Goal: Transaction & Acquisition: Obtain resource

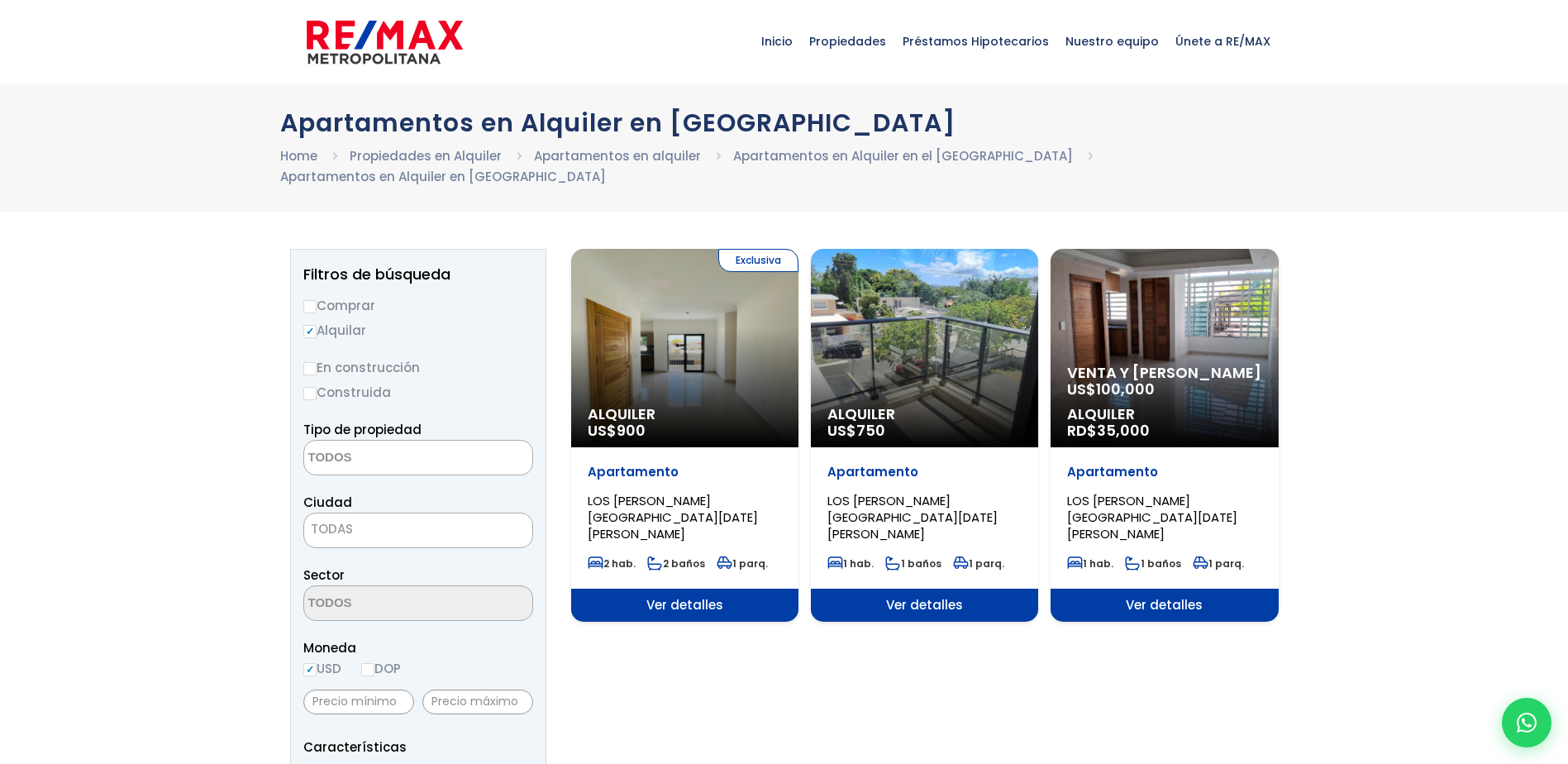
select select
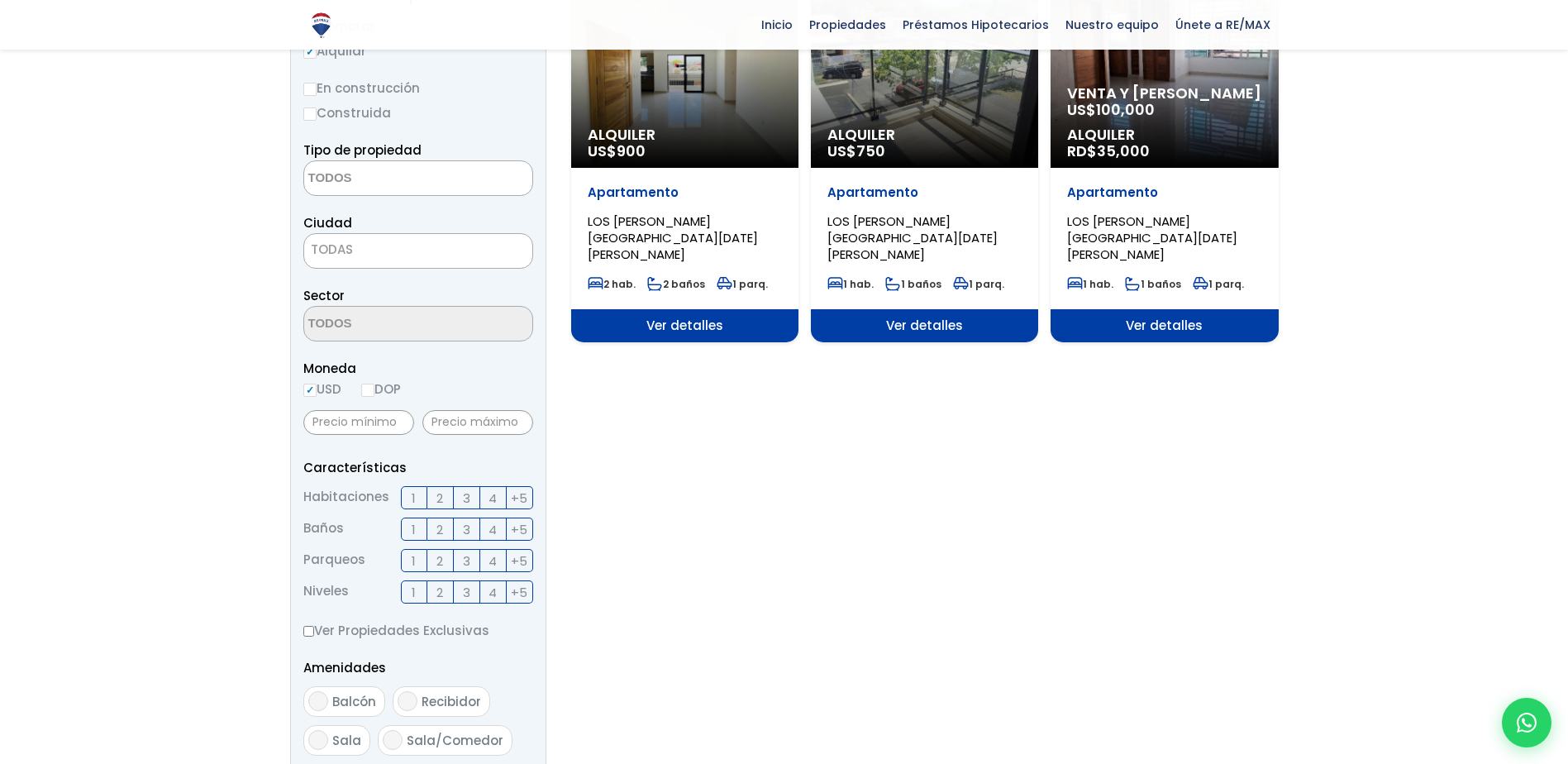
scroll to position [295, 0]
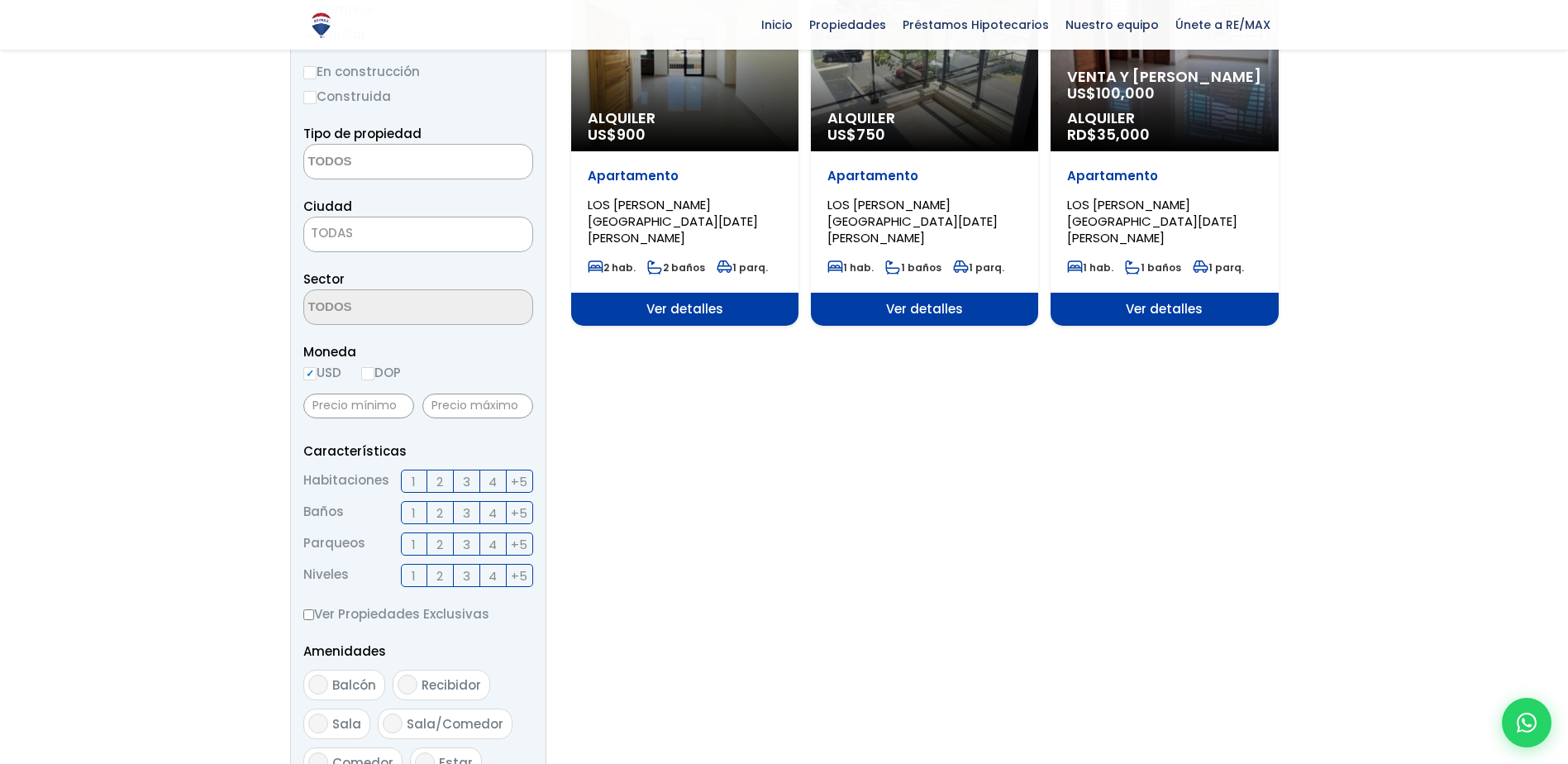
click at [437, 482] on span "2" at bounding box center [440, 482] width 7 height 20
click at [0, 0] on input "2" at bounding box center [0, 0] width 0 height 0
click at [416, 515] on label "1" at bounding box center [413, 513] width 26 height 23
click at [0, 0] on input "1" at bounding box center [0, 0] width 0 height 0
click at [419, 548] on label "1" at bounding box center [413, 545] width 26 height 23
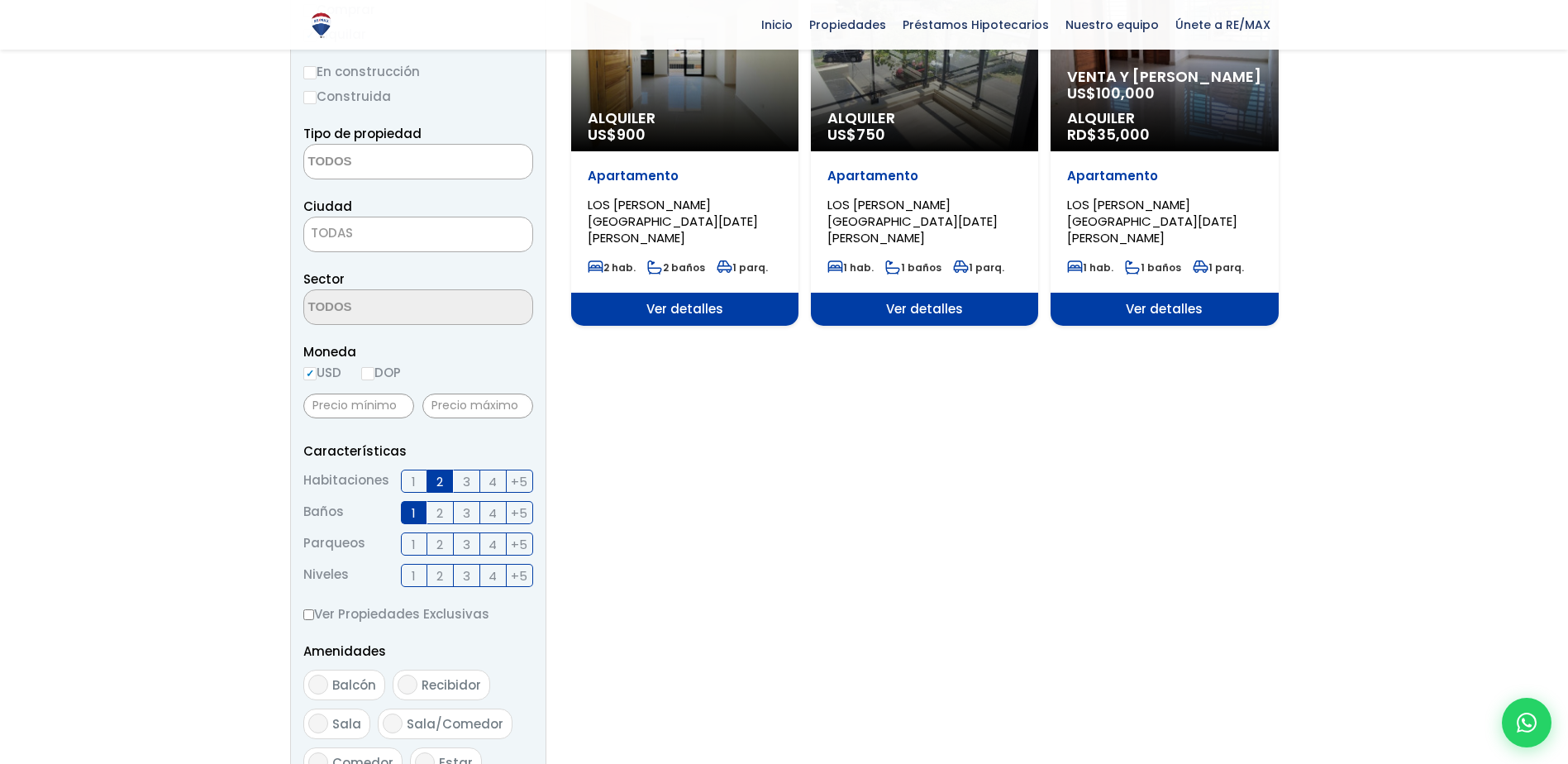
click at [0, 0] on input "1" at bounding box center [0, 0] width 0 height 0
click at [343, 231] on span "TODAS" at bounding box center [331, 233] width 42 height 17
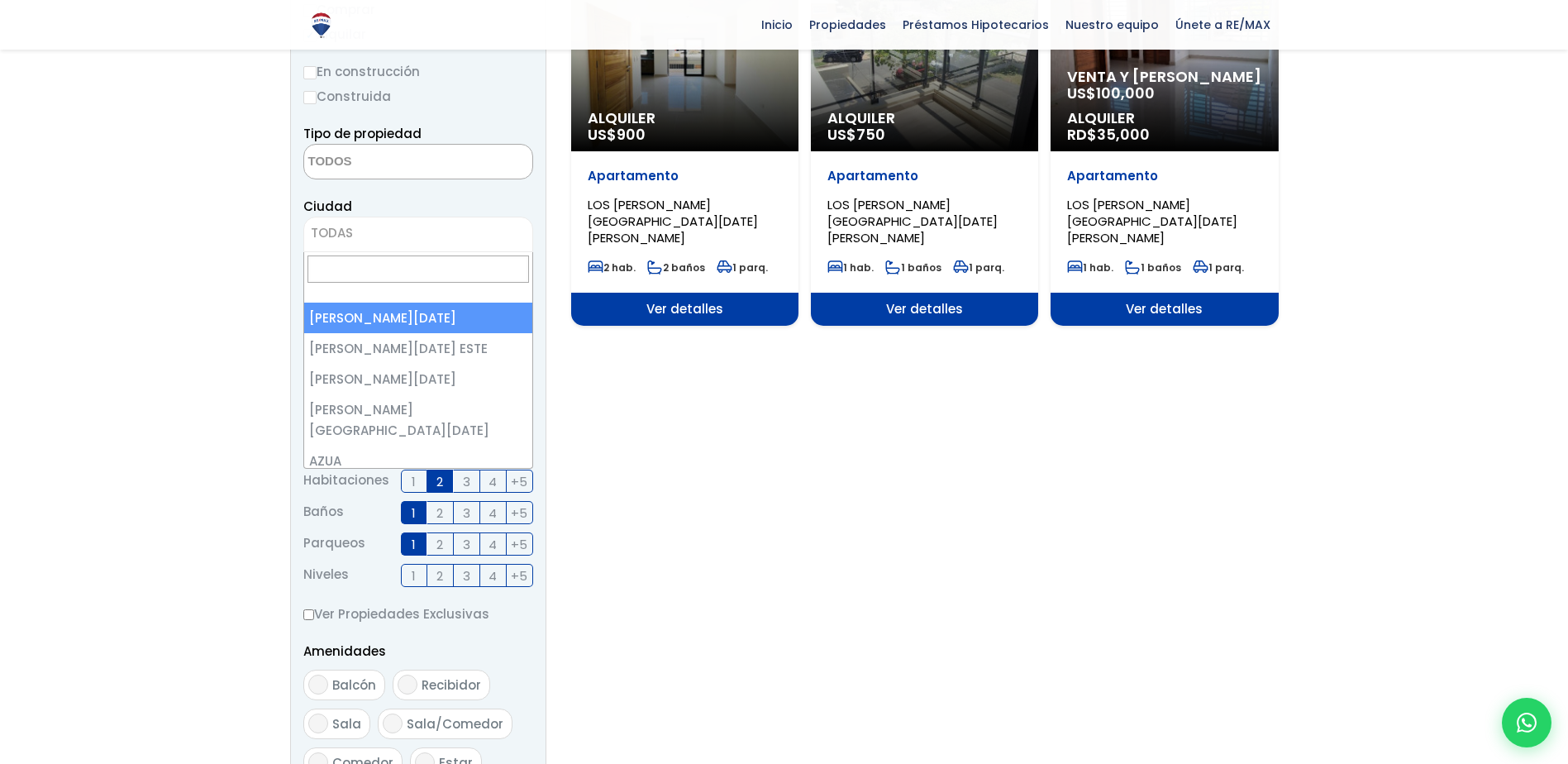
select select "1"
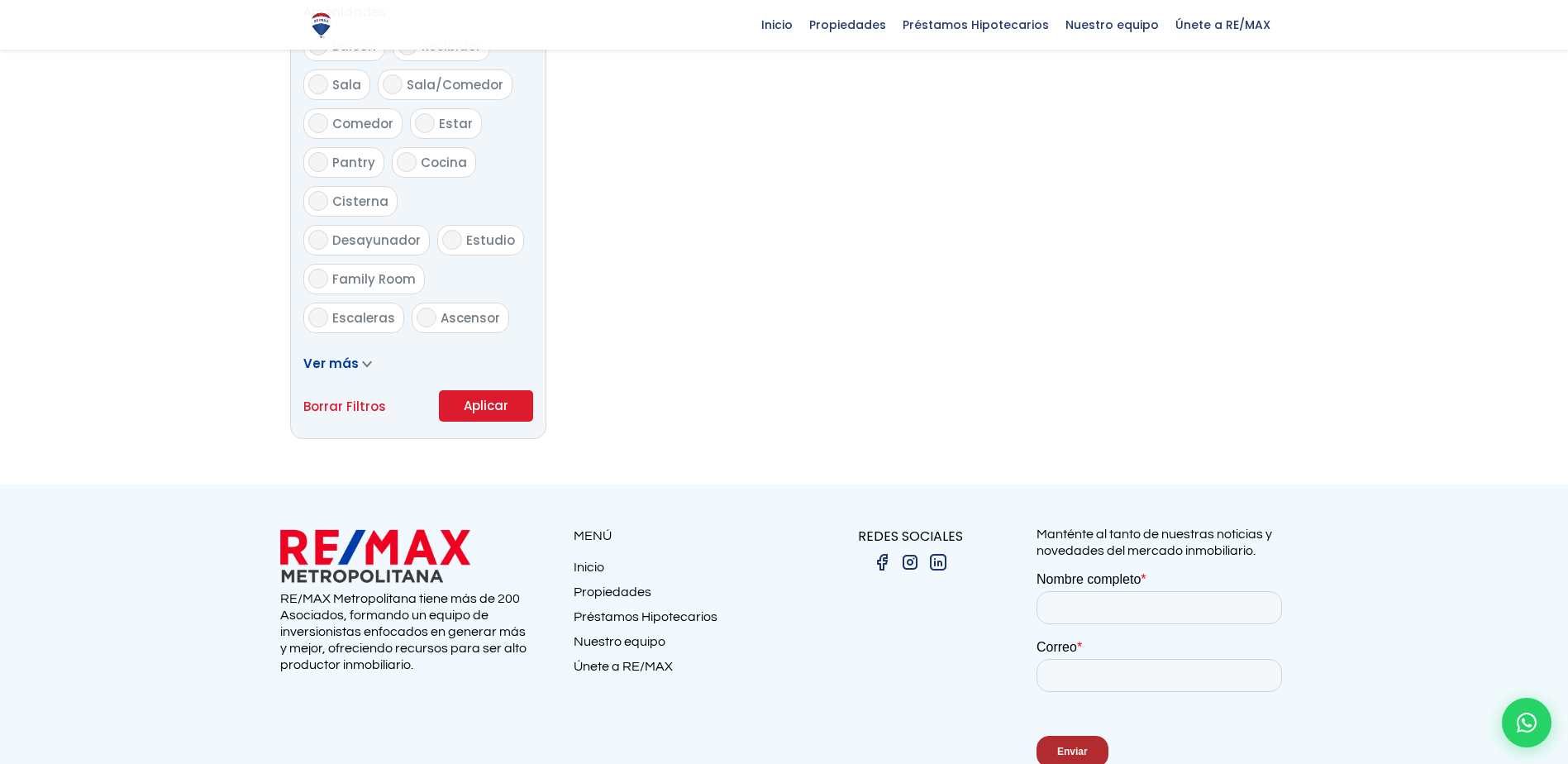
scroll to position [971, 0]
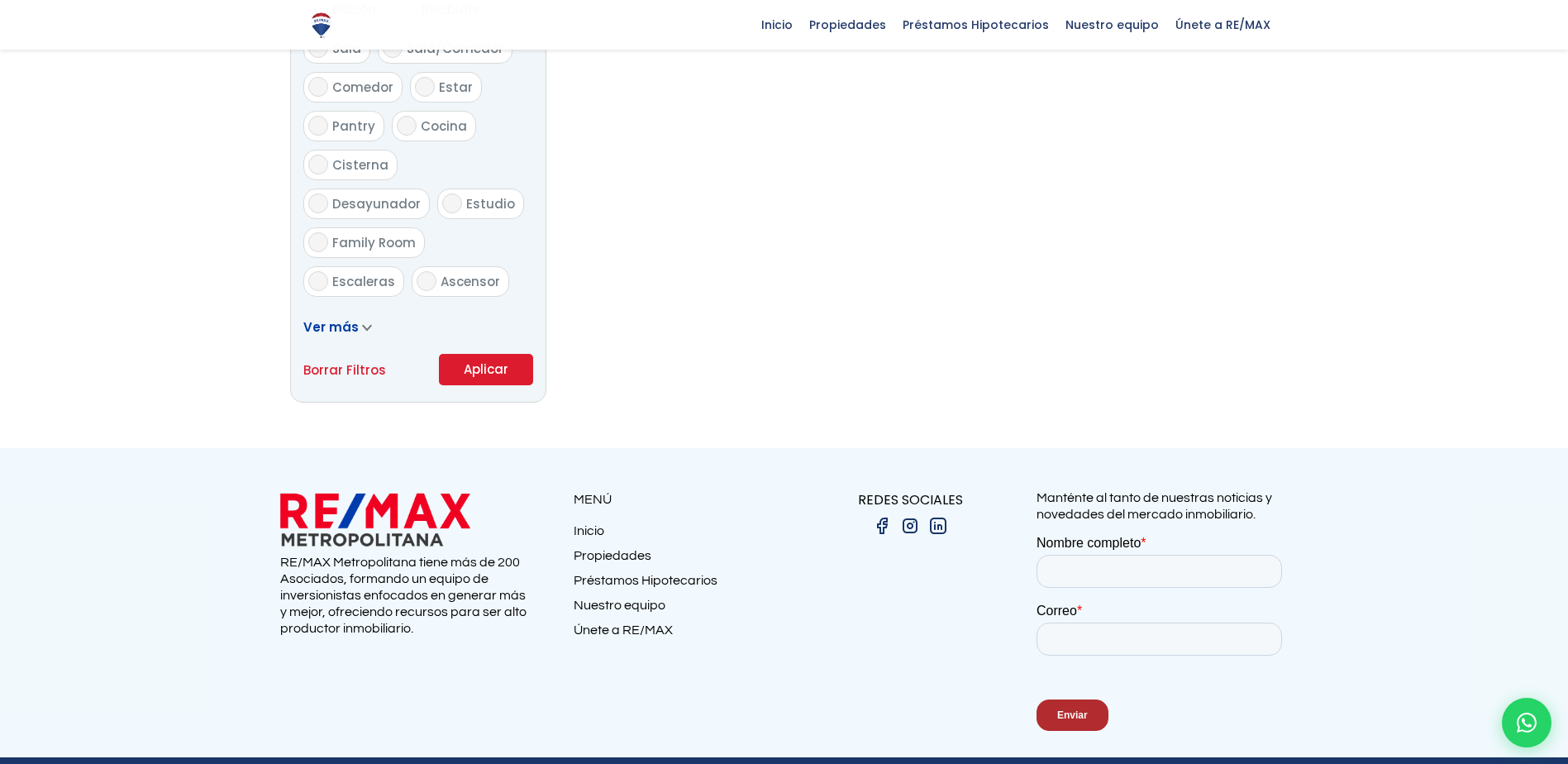
click at [510, 373] on button "Aplicar" at bounding box center [485, 370] width 94 height 31
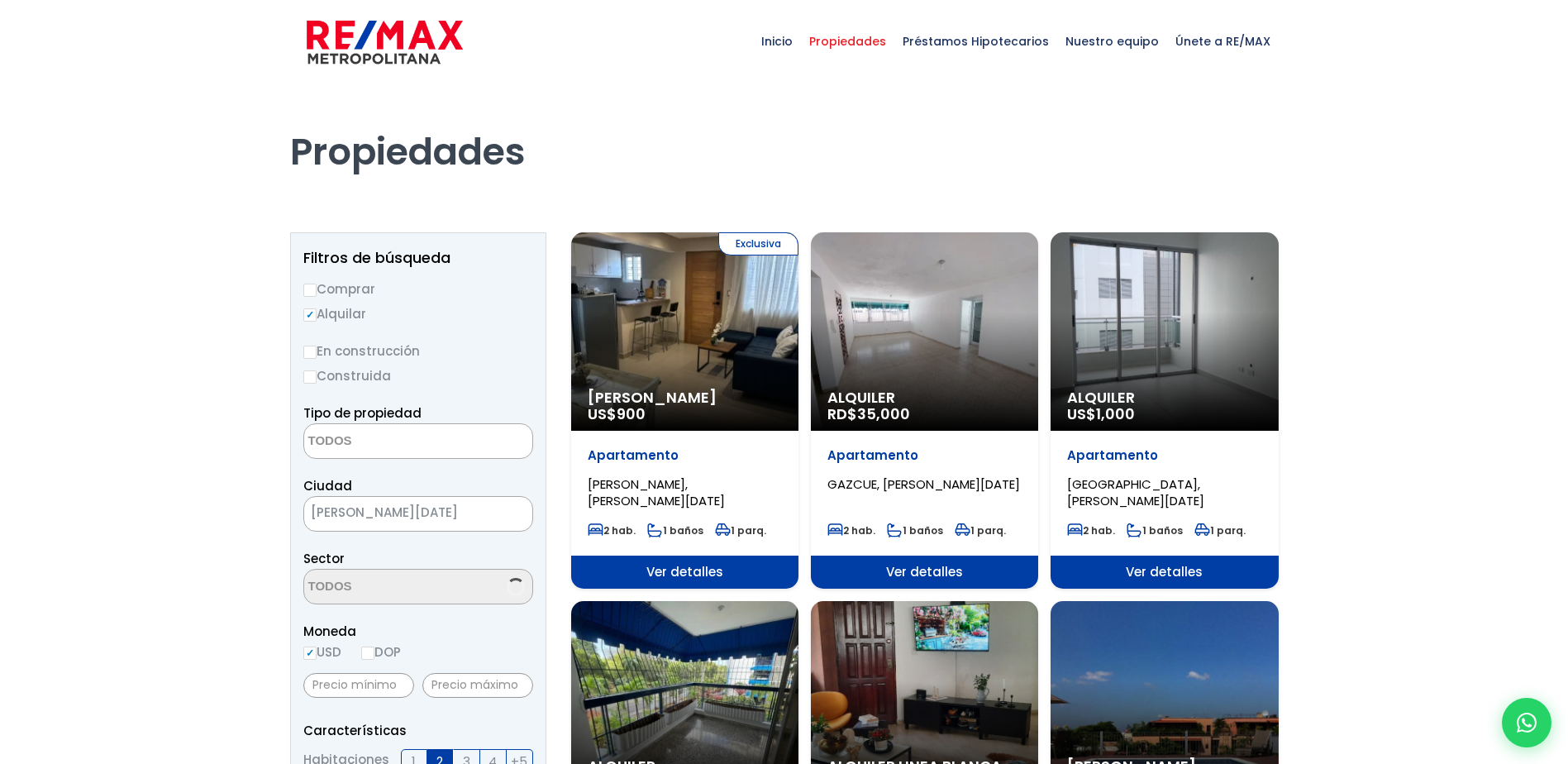
select select
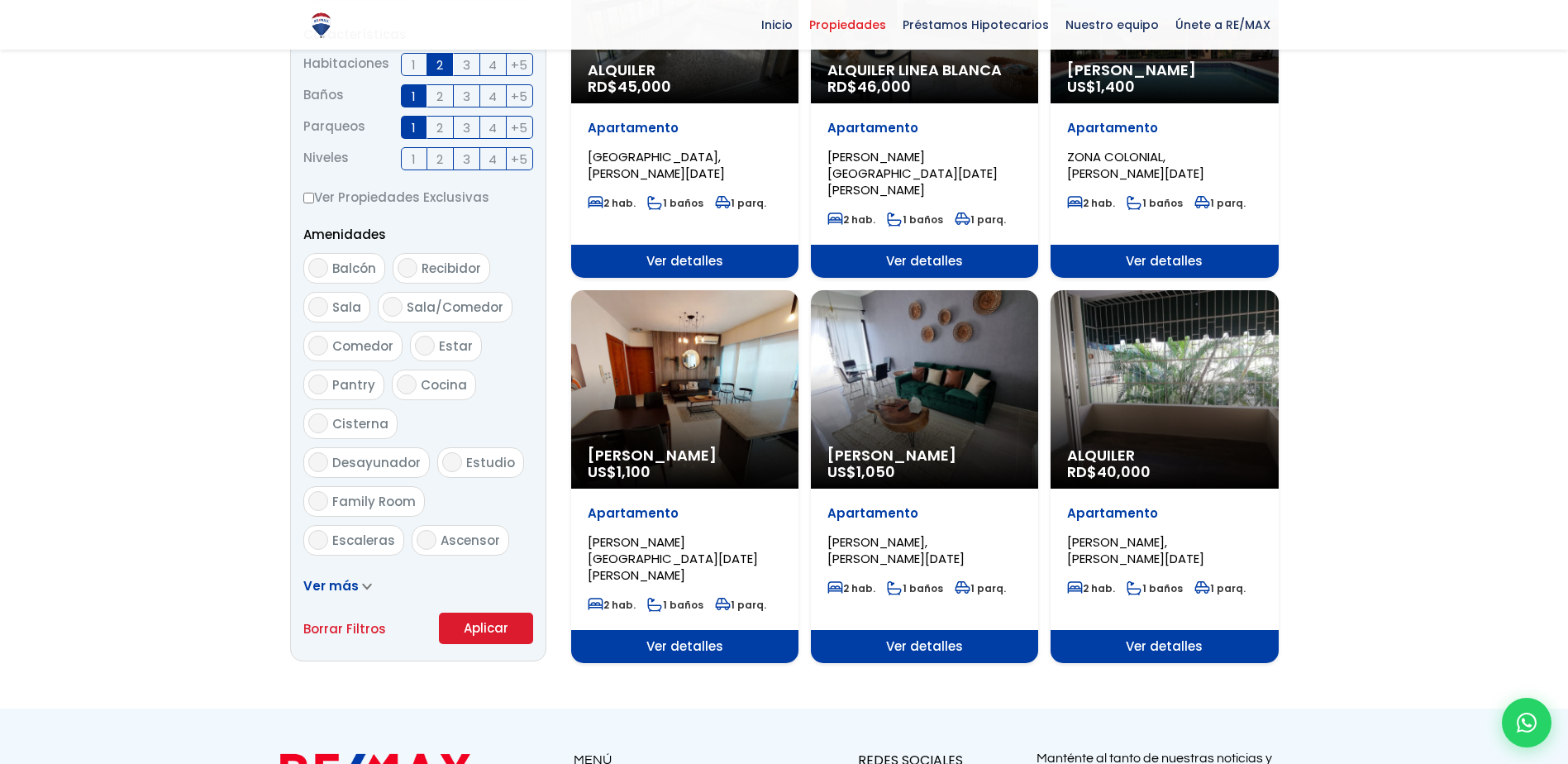
scroll to position [701, 0]
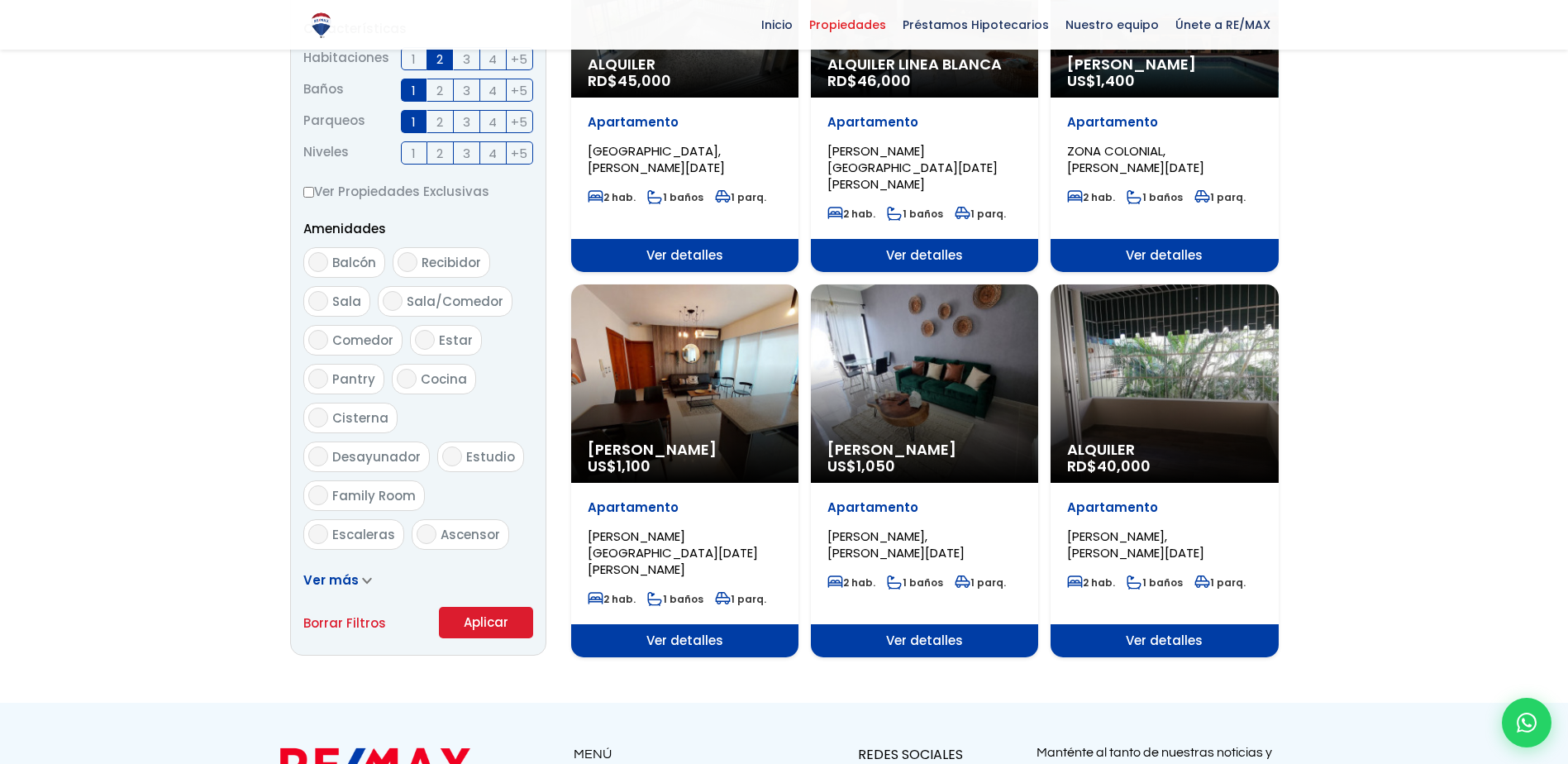
click at [870, 624] on span "Ver detalles" at bounding box center [925, 641] width 227 height 33
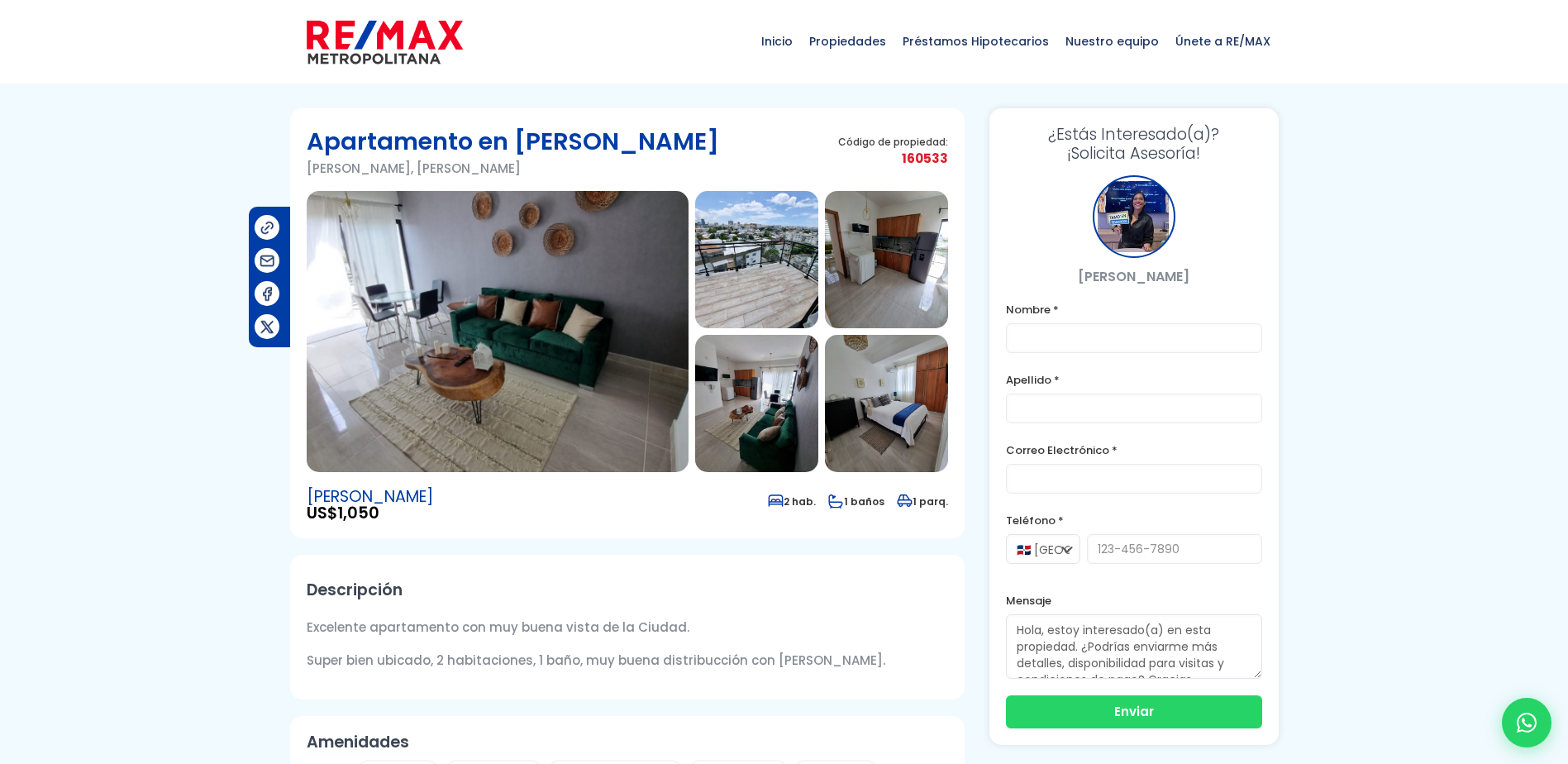
click at [577, 322] on img at bounding box center [498, 332] width 382 height 282
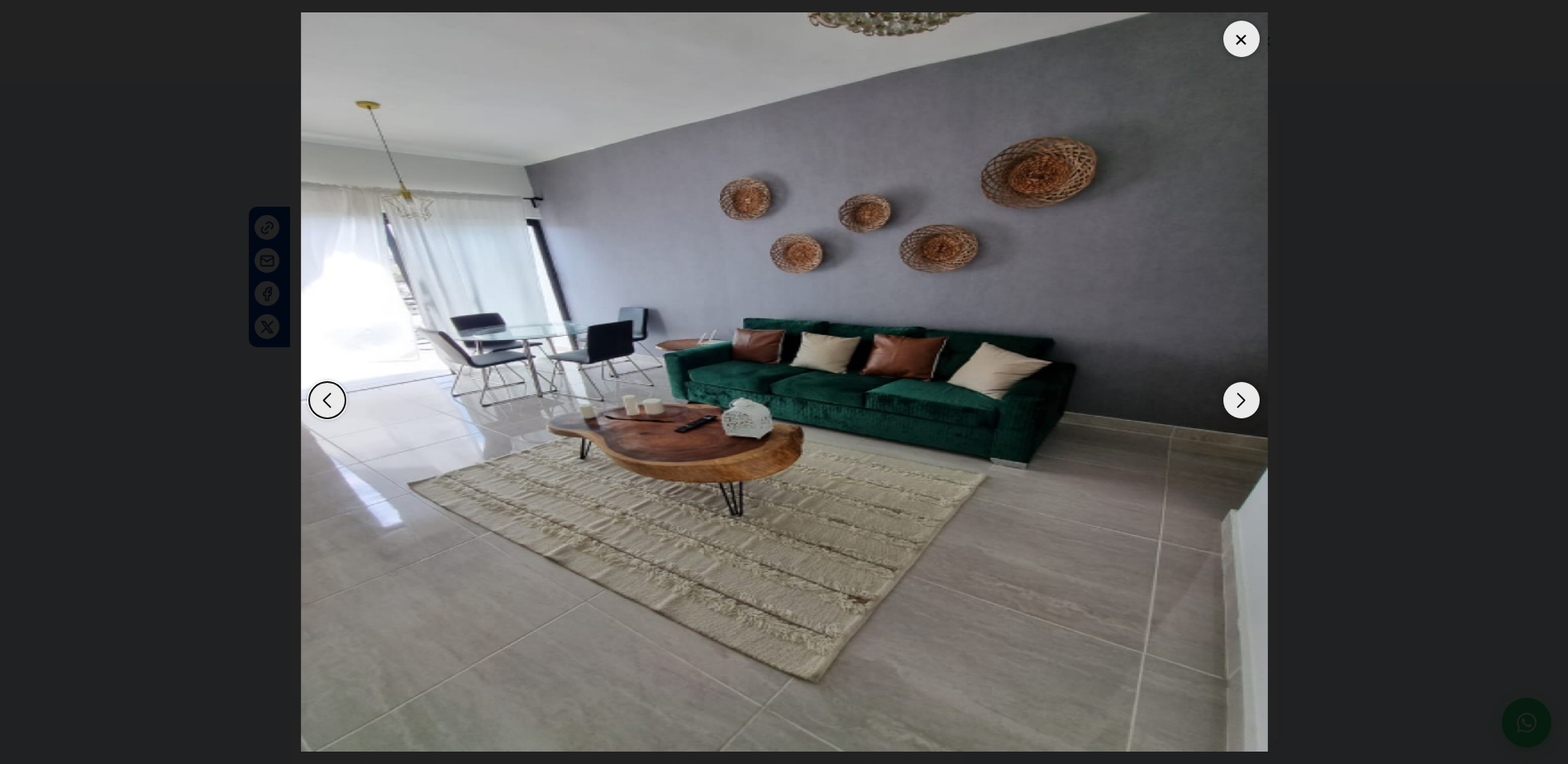
click at [1251, 406] on div "Next slide" at bounding box center [1241, 400] width 36 height 36
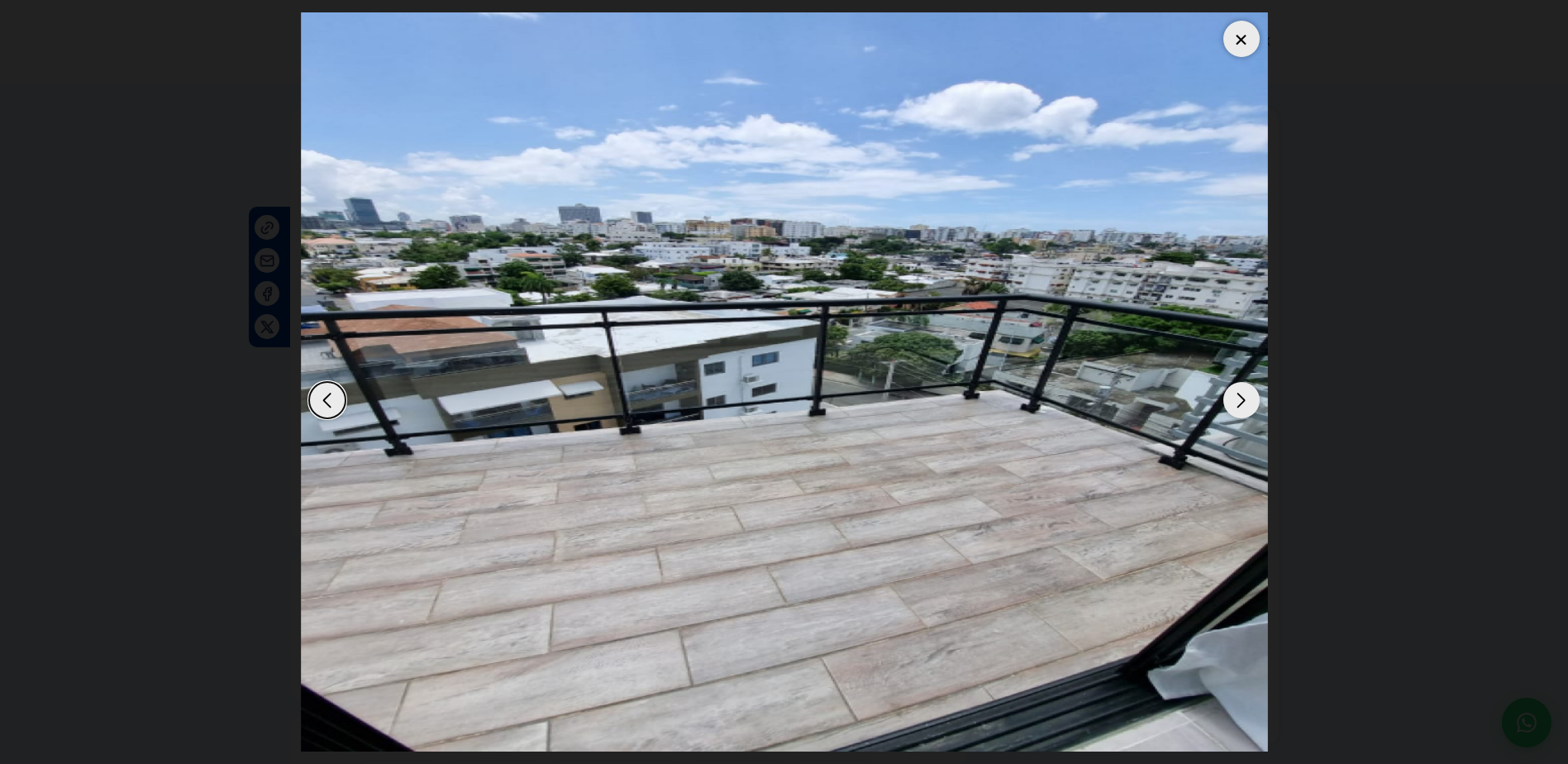
click at [1251, 406] on div "Next slide" at bounding box center [1241, 400] width 36 height 36
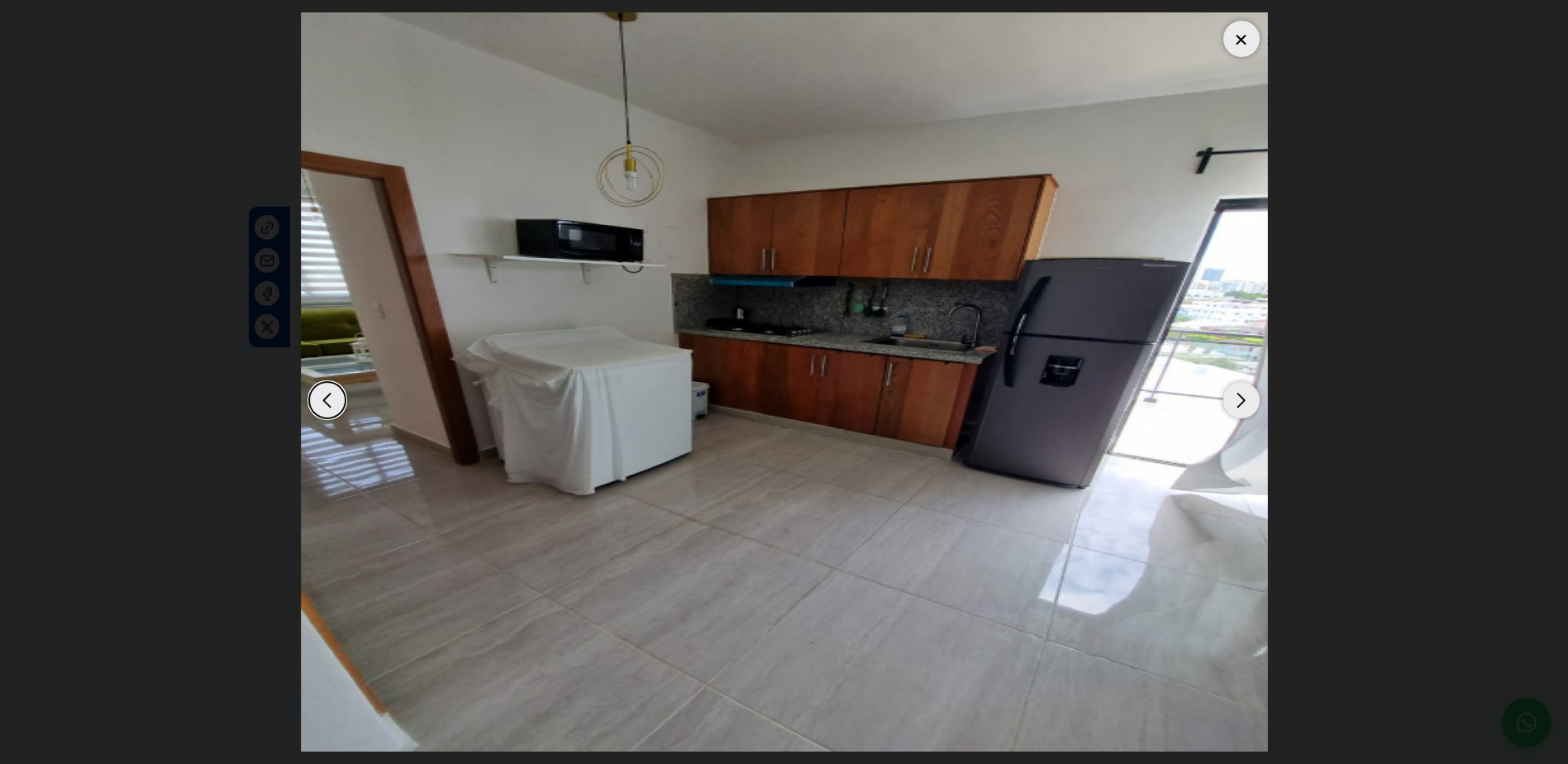
click at [1251, 406] on div "Next slide" at bounding box center [1241, 400] width 36 height 36
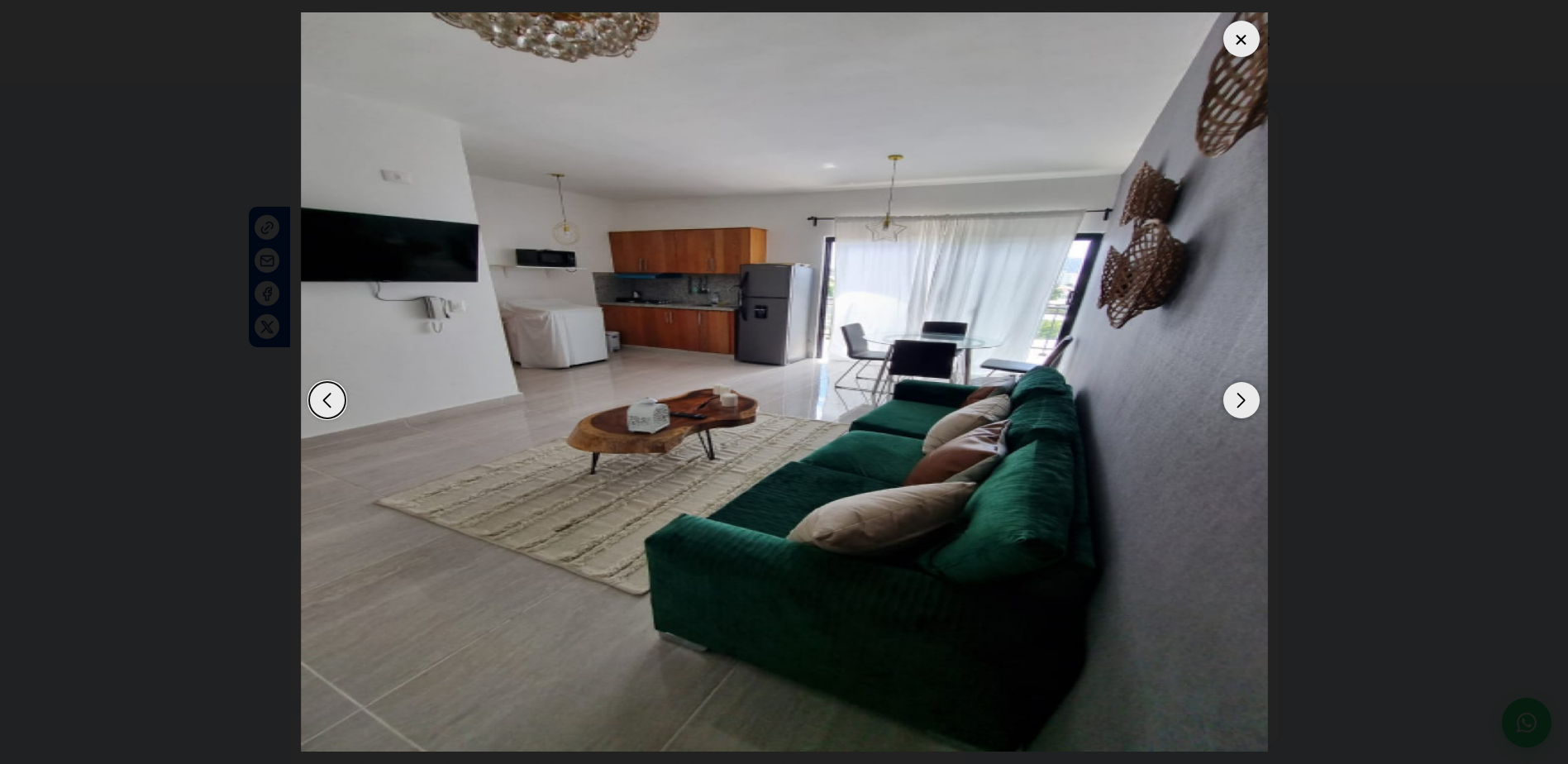
click at [1251, 406] on div "Next slide" at bounding box center [1241, 400] width 36 height 36
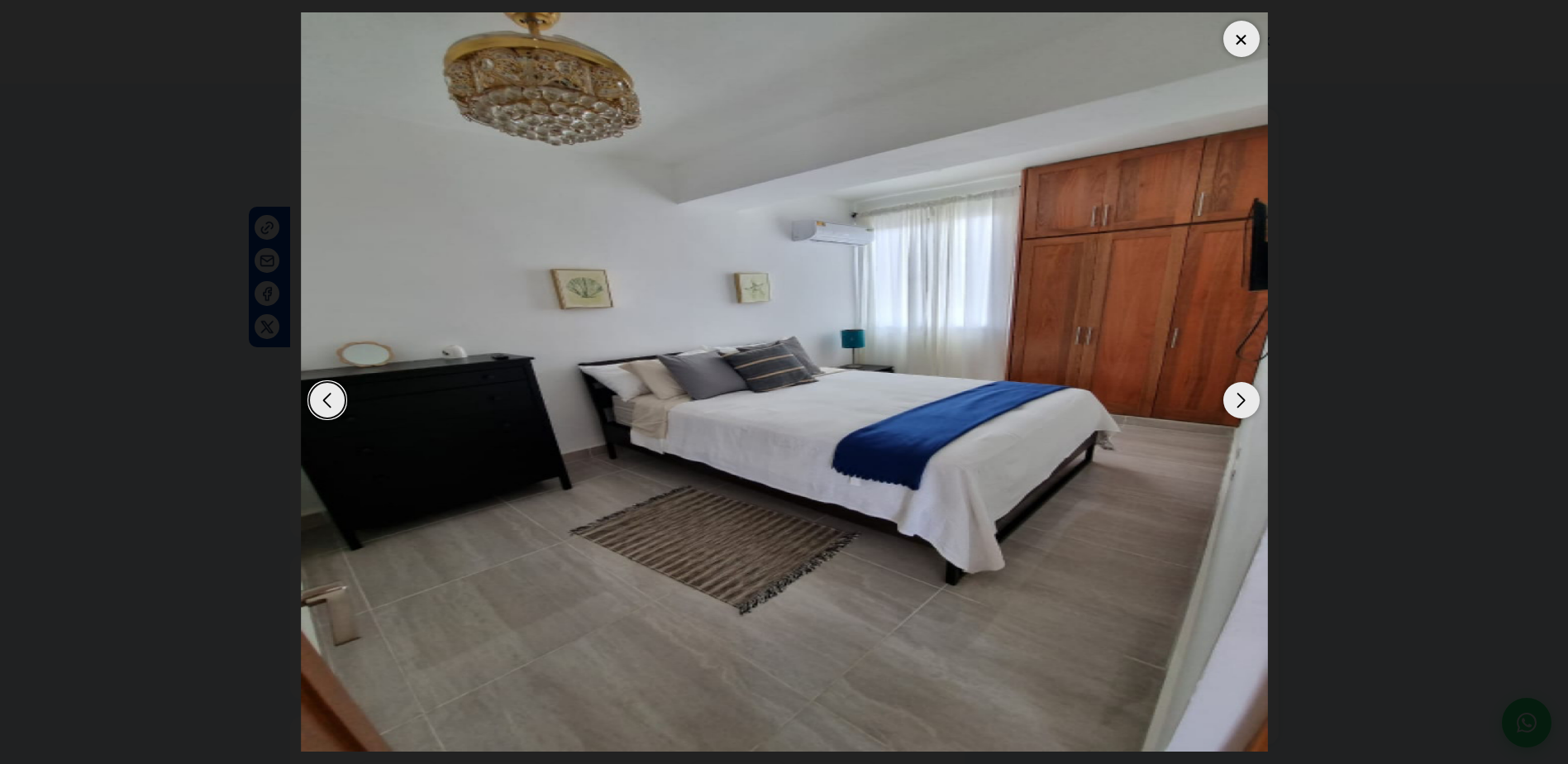
click at [1251, 406] on div "Next slide" at bounding box center [1241, 400] width 36 height 36
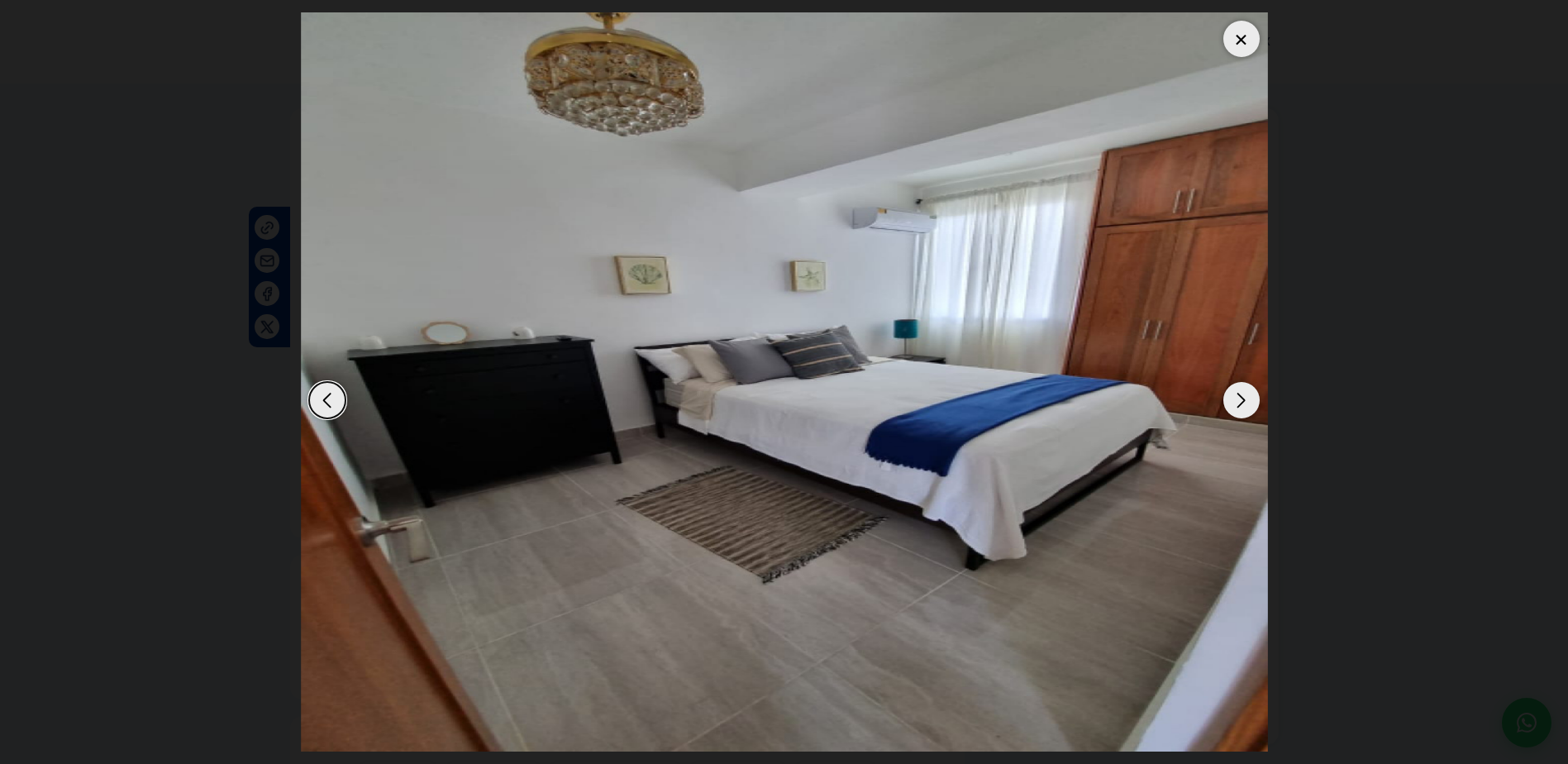
click at [1251, 406] on div "Next slide" at bounding box center [1241, 400] width 36 height 36
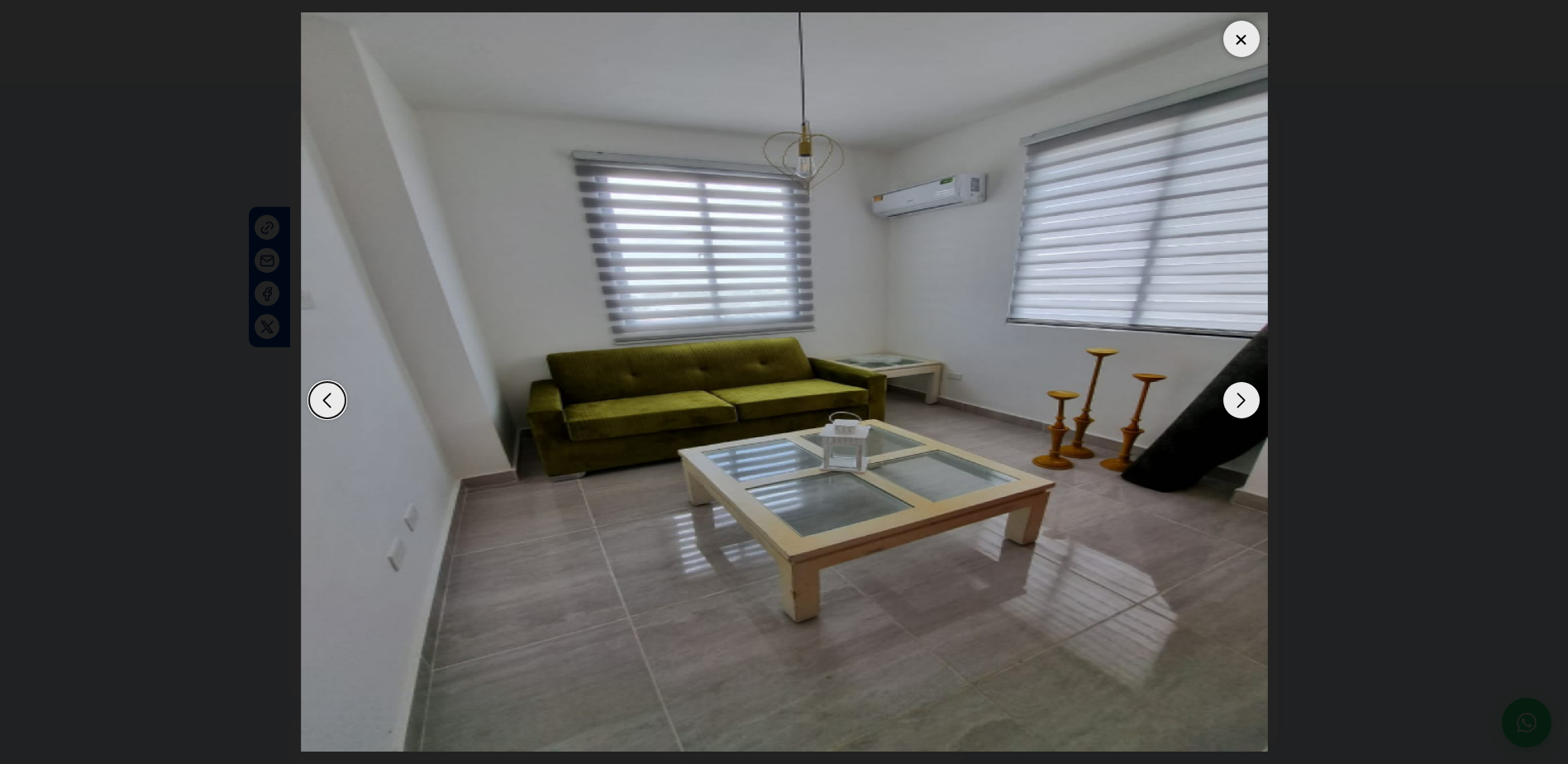
click at [1251, 406] on div "Next slide" at bounding box center [1241, 400] width 36 height 36
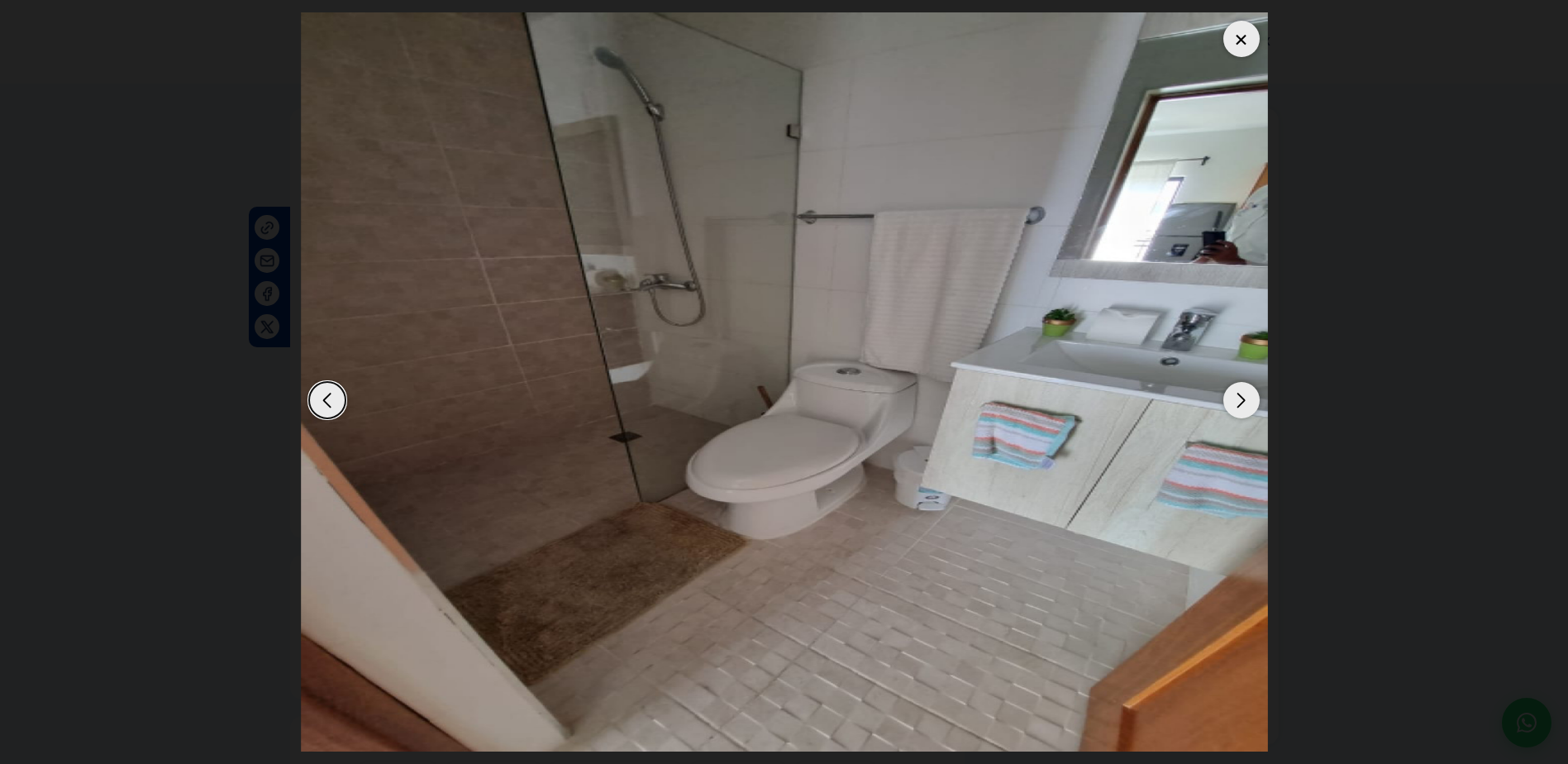
click at [1251, 406] on div "Next slide" at bounding box center [1241, 400] width 36 height 36
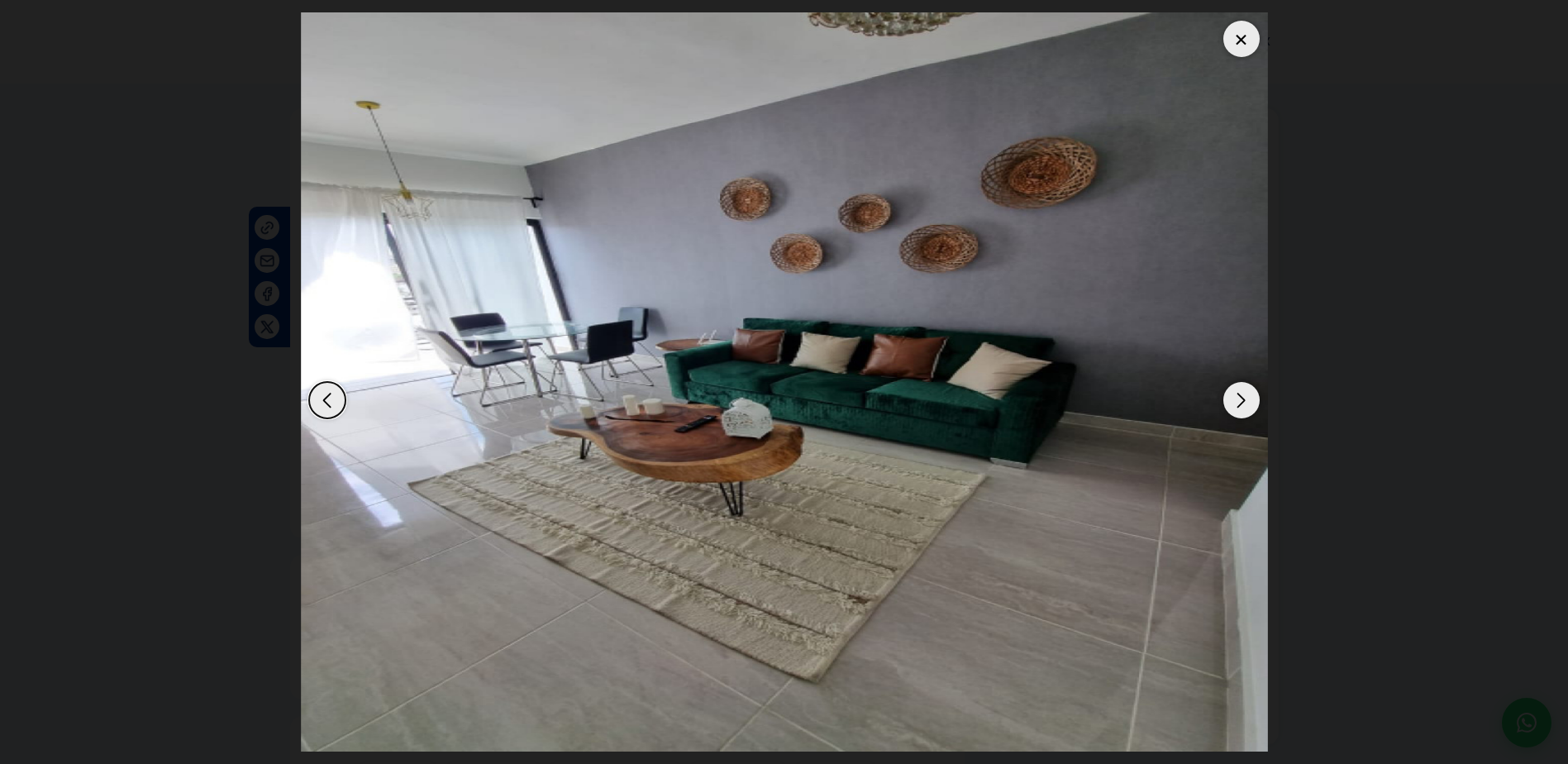
click at [1251, 406] on div "Next slide" at bounding box center [1241, 400] width 36 height 36
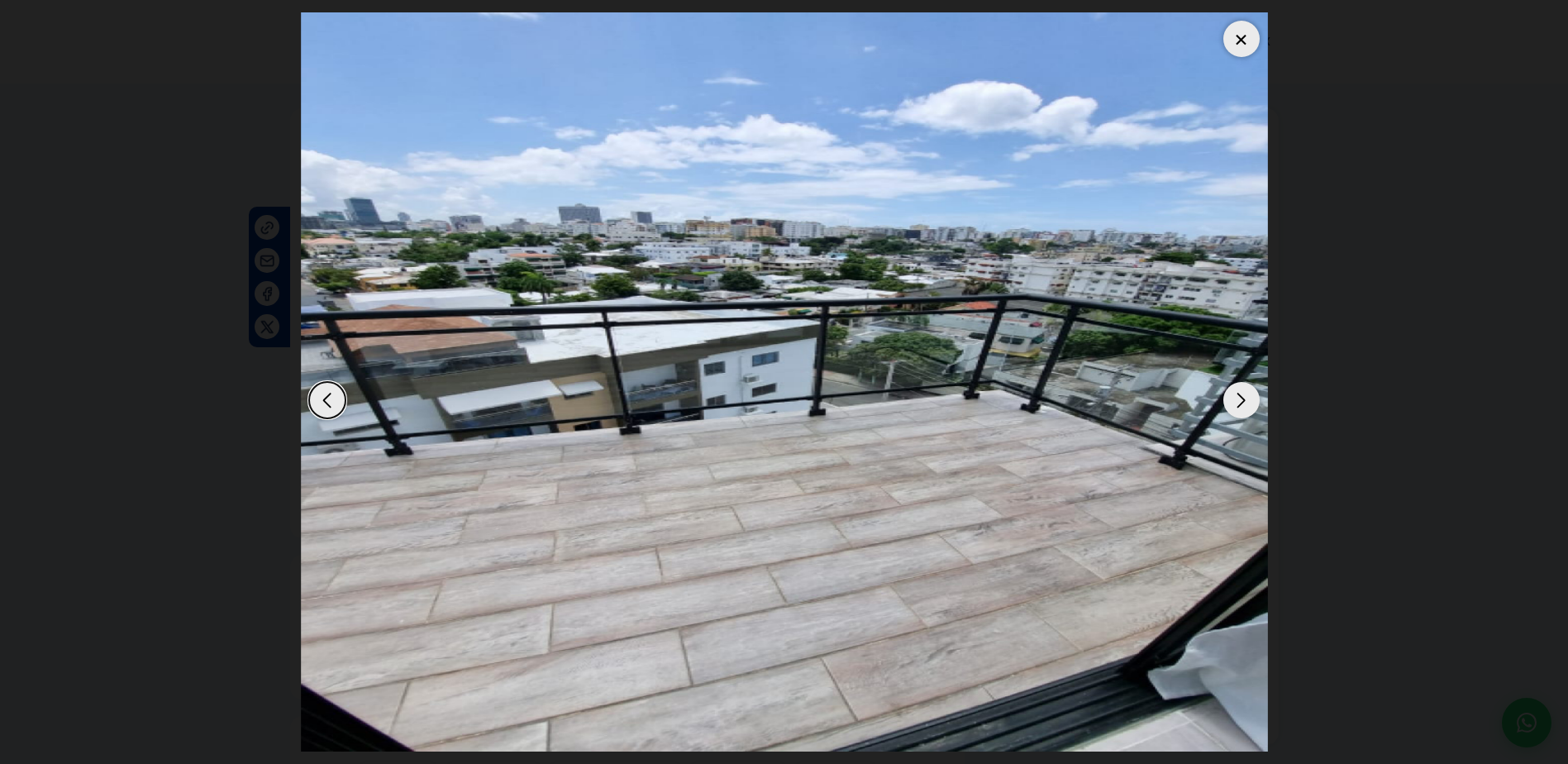
click at [1251, 406] on div "Next slide" at bounding box center [1241, 400] width 36 height 36
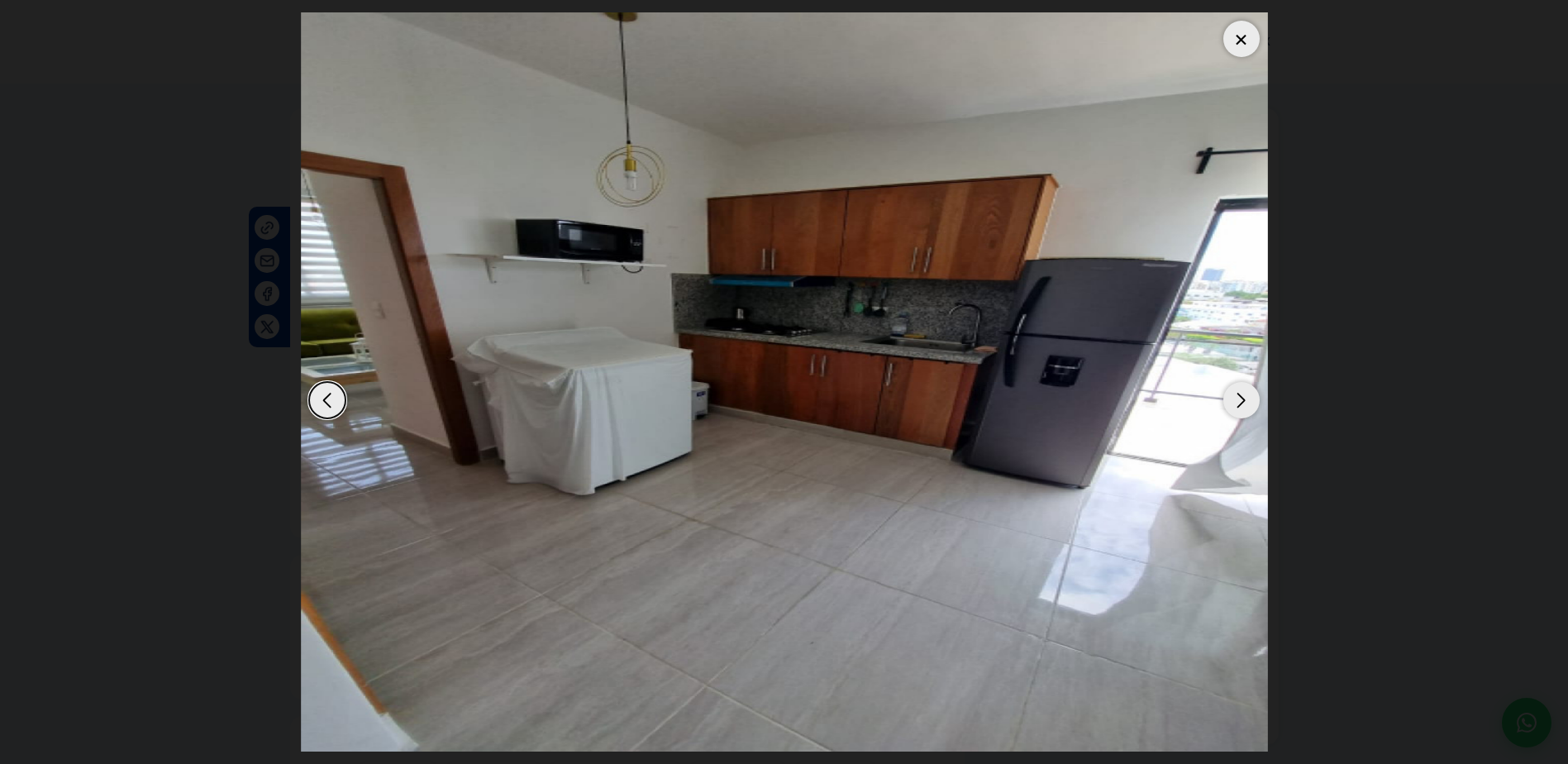
click at [1235, 44] on div at bounding box center [1241, 38] width 36 height 36
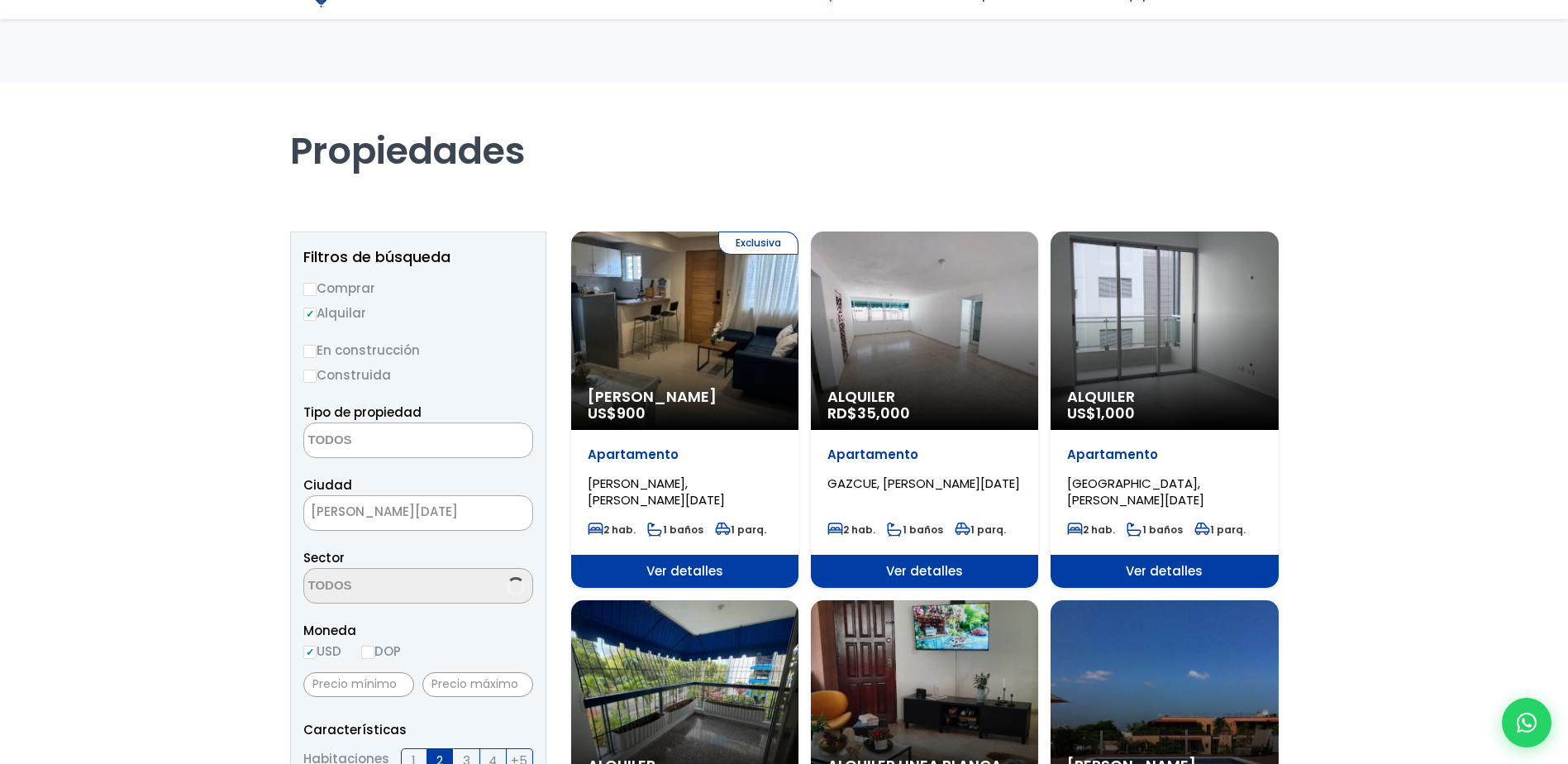
select select
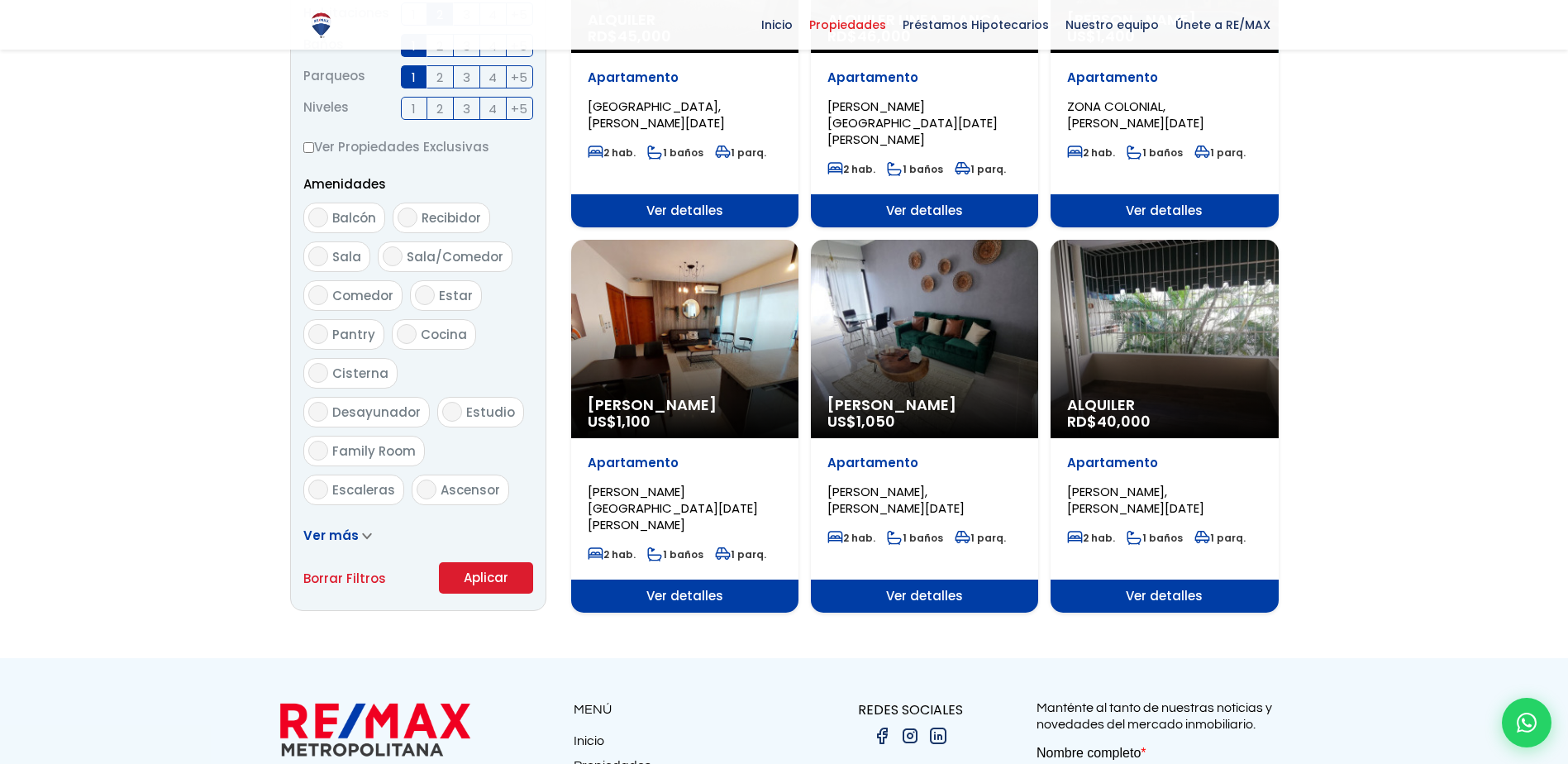
scroll to position [649, 0]
